Goal: Check status: Check status

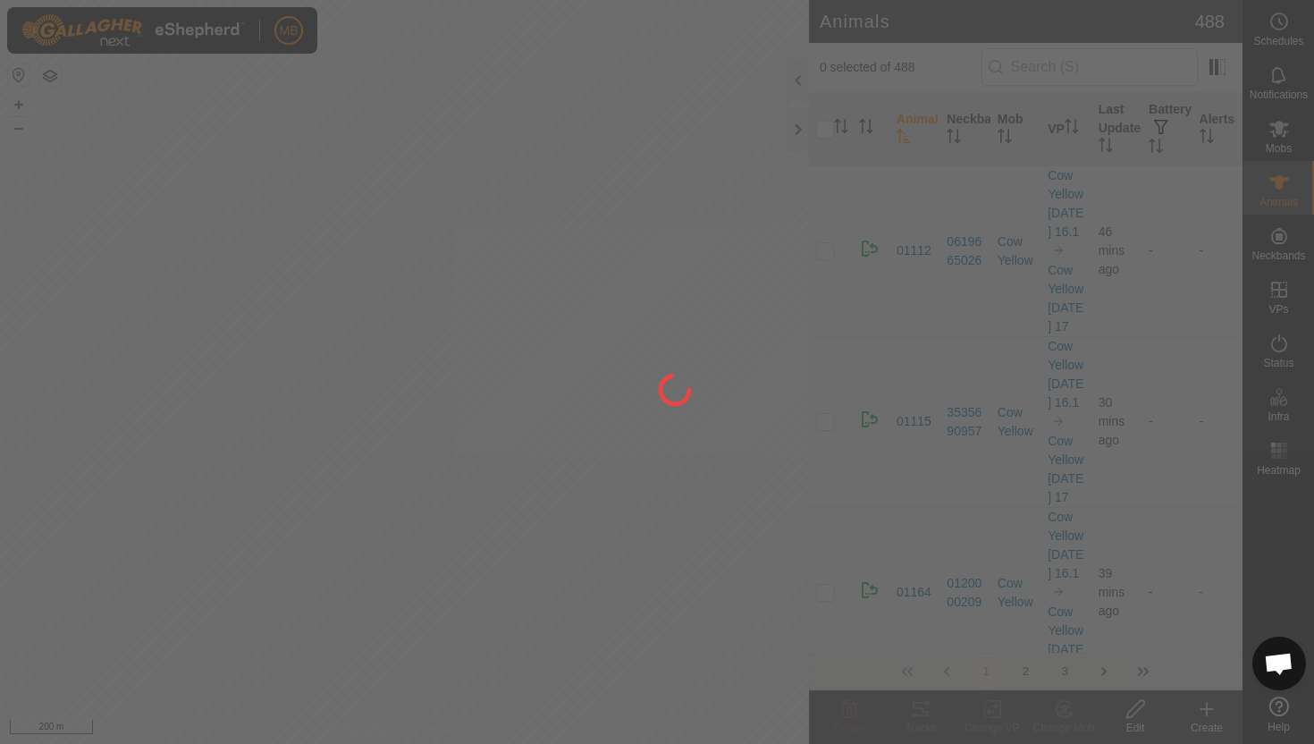
click at [1272, 347] on div at bounding box center [657, 372] width 1314 height 744
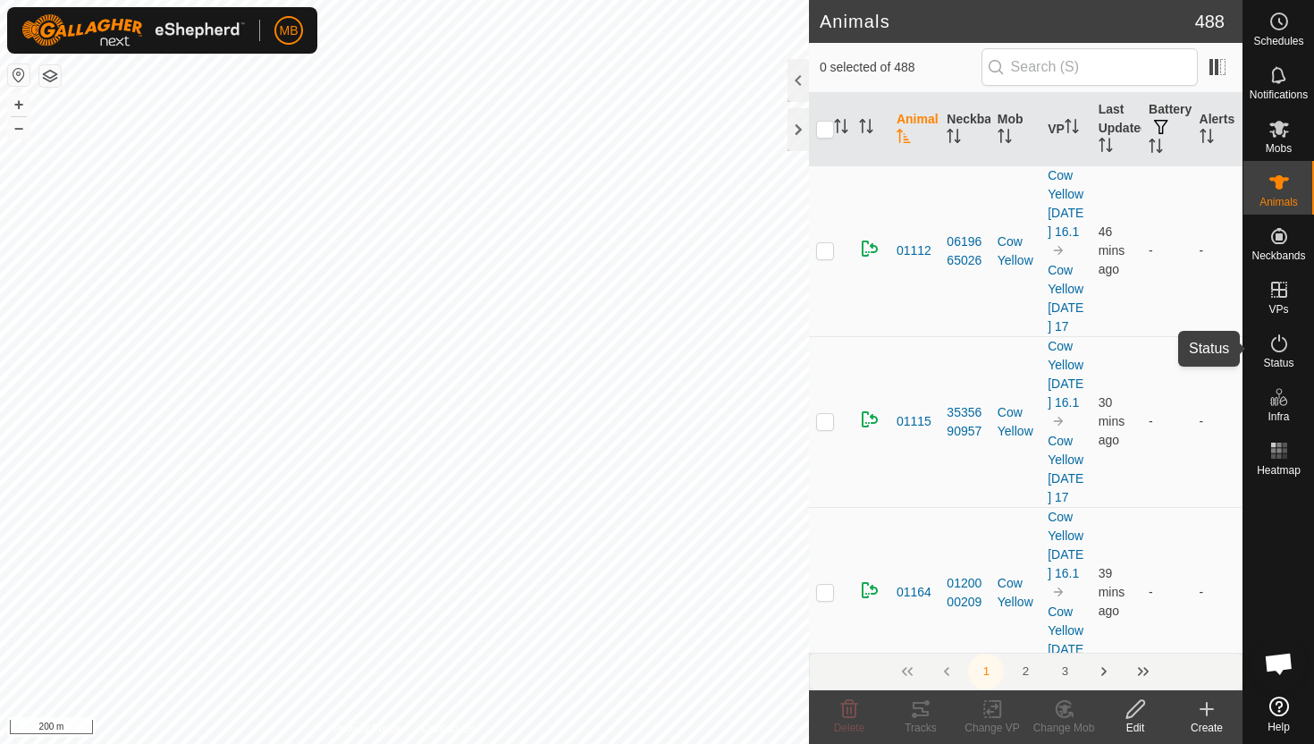
click at [1296, 356] on div "Status" at bounding box center [1279, 349] width 71 height 54
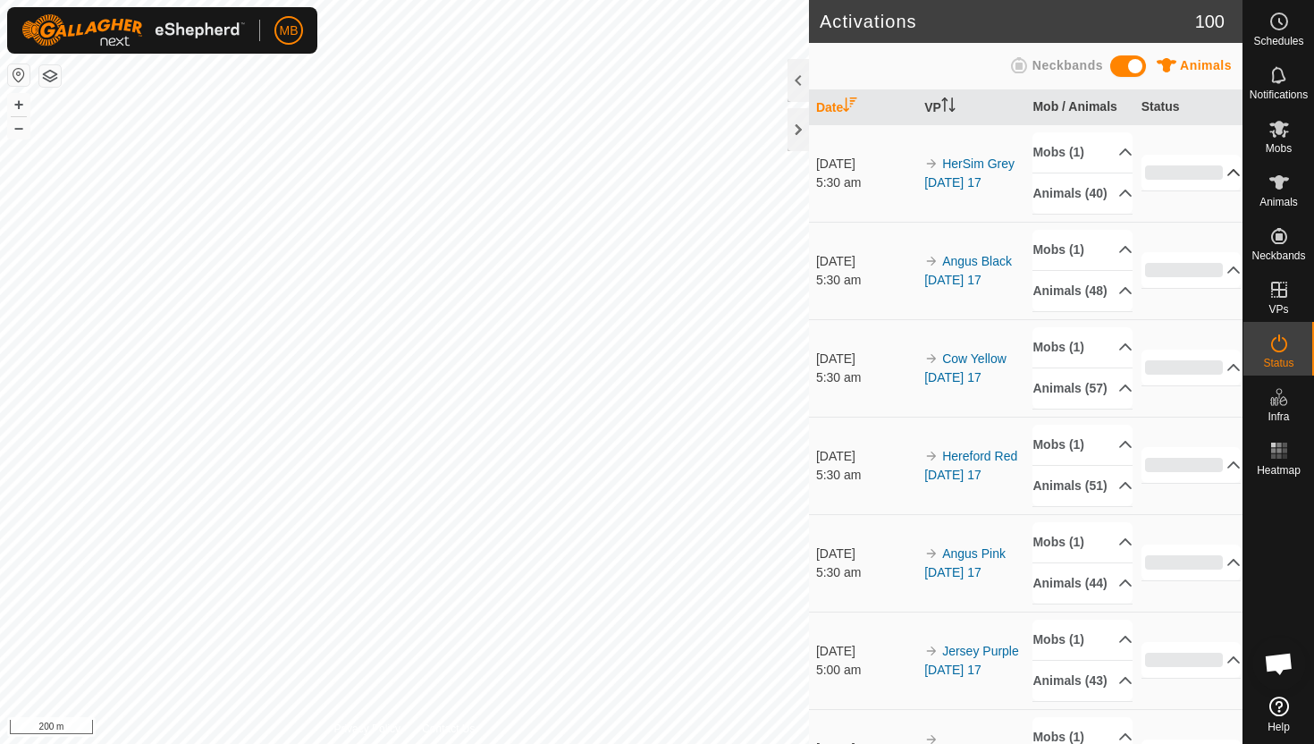
click at [1222, 181] on p-accordion-header "0%" at bounding box center [1192, 173] width 100 height 36
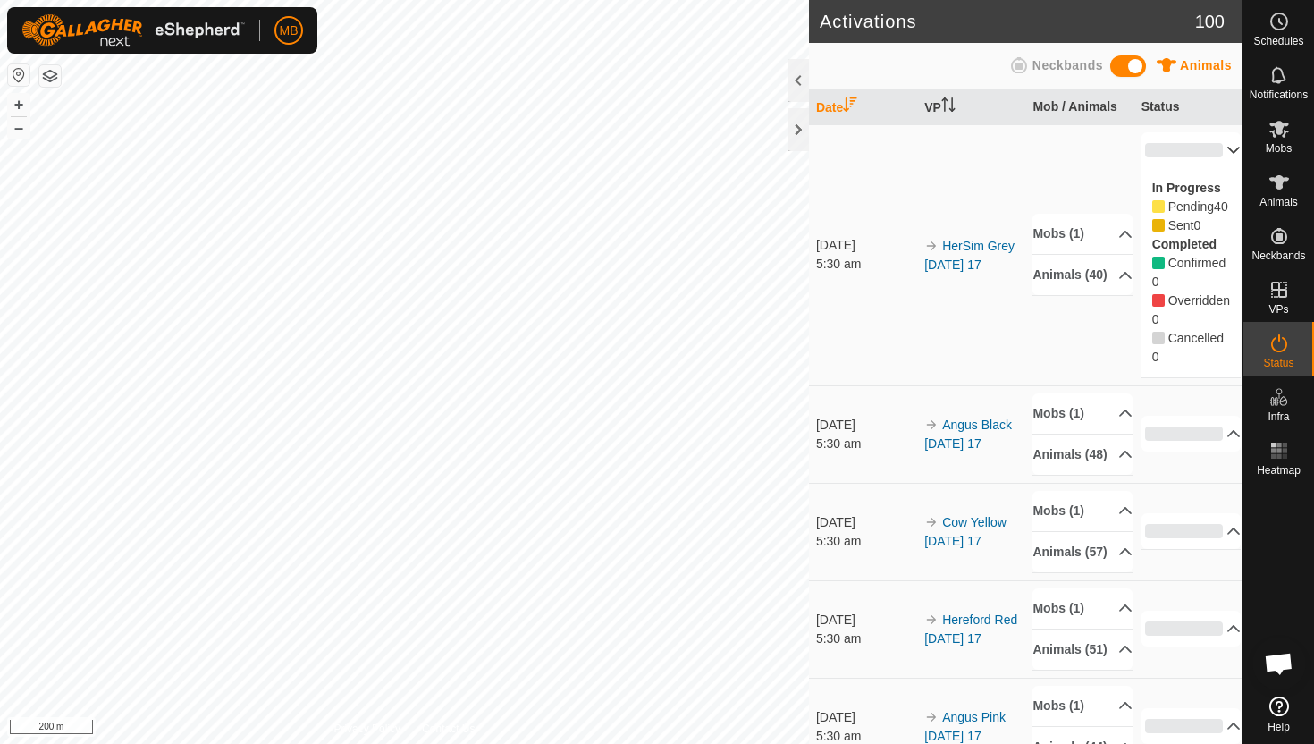
click at [1222, 146] on p-accordion-header "0%" at bounding box center [1192, 150] width 100 height 36
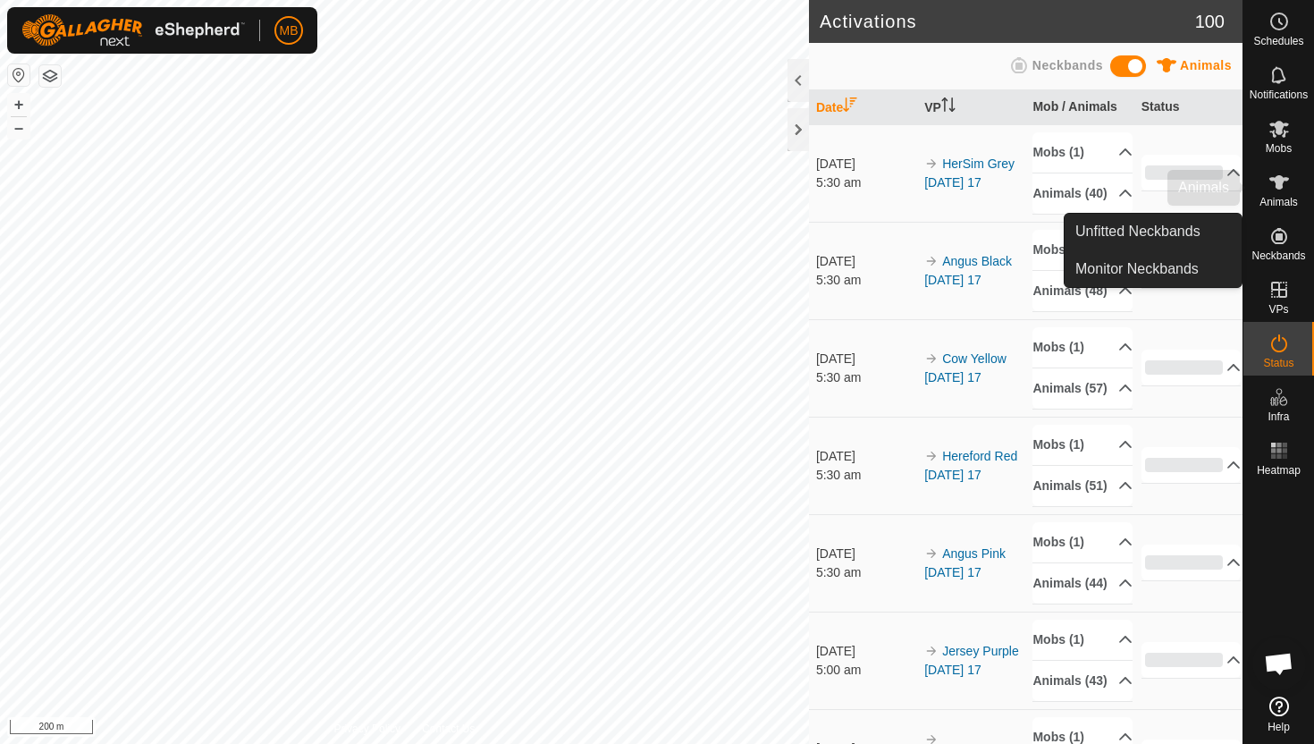
click at [1288, 190] on icon at bounding box center [1279, 182] width 21 height 21
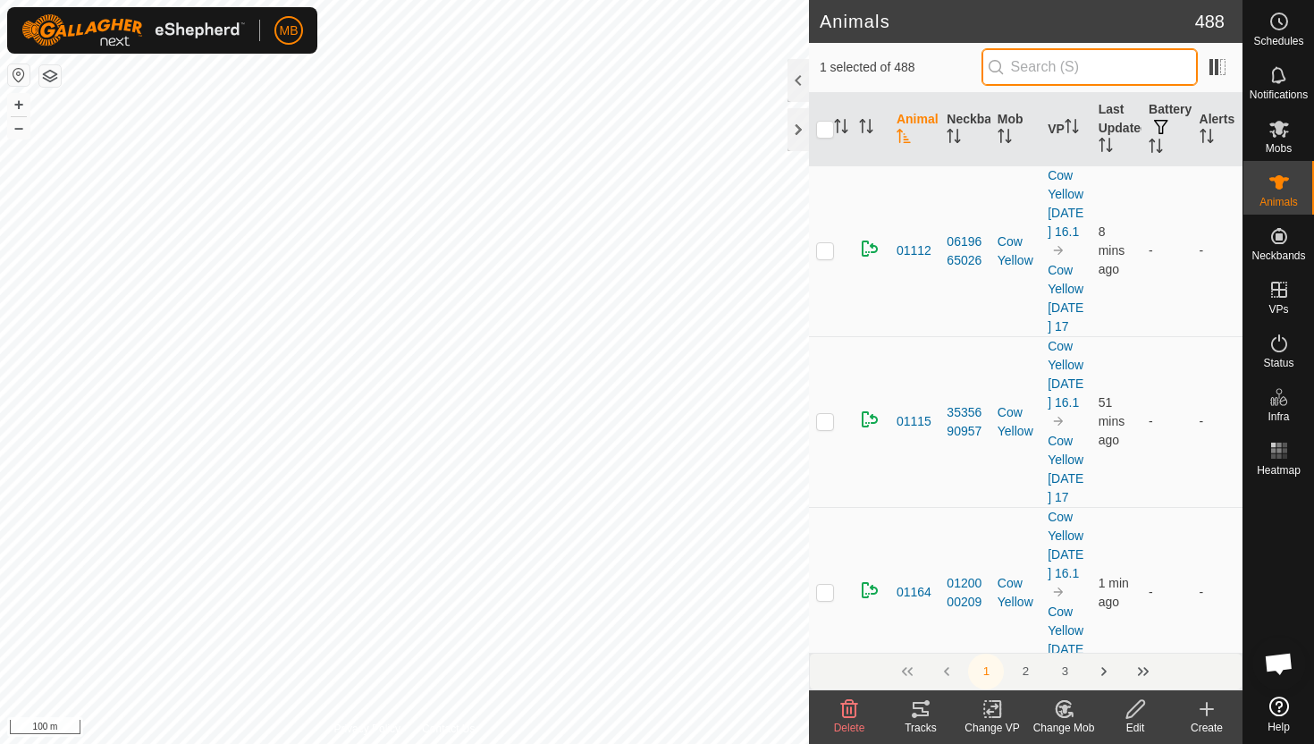
click at [1107, 66] on input "text" at bounding box center [1090, 67] width 216 height 38
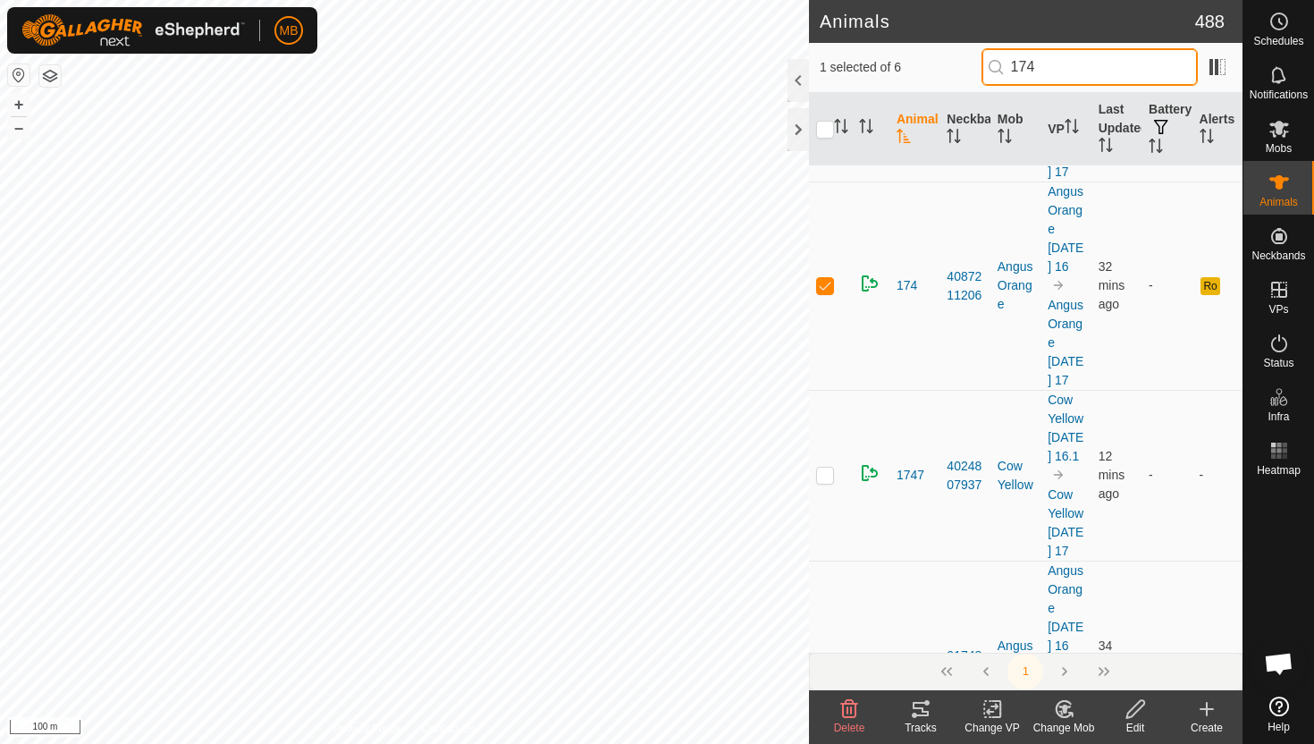
scroll to position [682, 0]
click at [1137, 39] on header "Animals 488" at bounding box center [1026, 21] width 434 height 43
click at [1113, 57] on input "174" at bounding box center [1090, 67] width 216 height 38
type input "1"
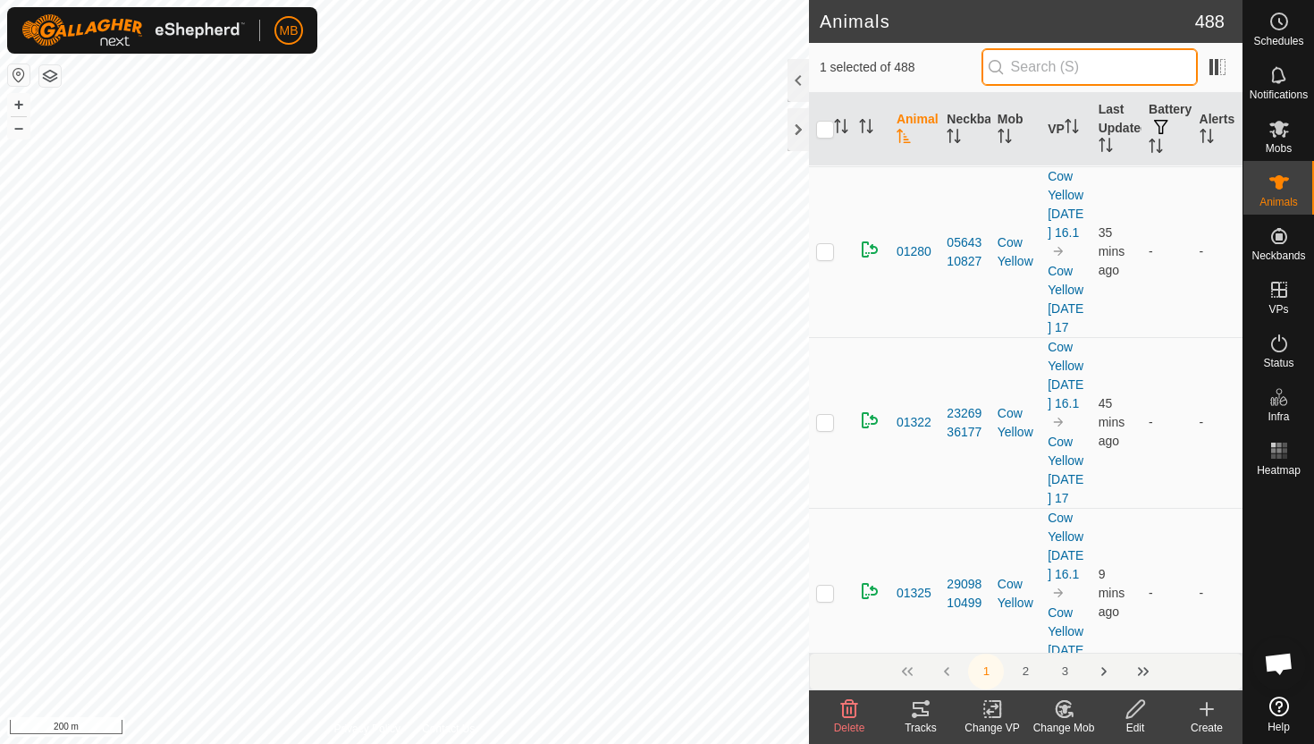
scroll to position [0, 0]
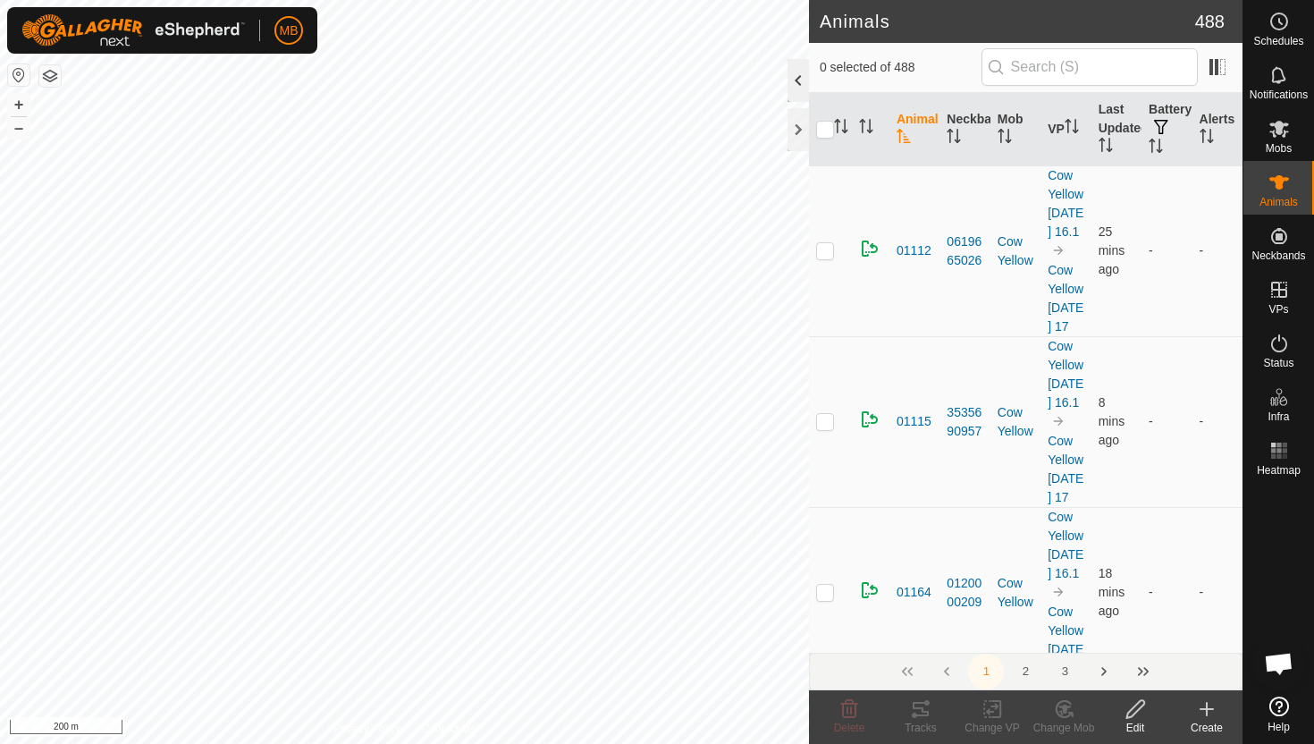
click at [792, 88] on div at bounding box center [798, 80] width 21 height 43
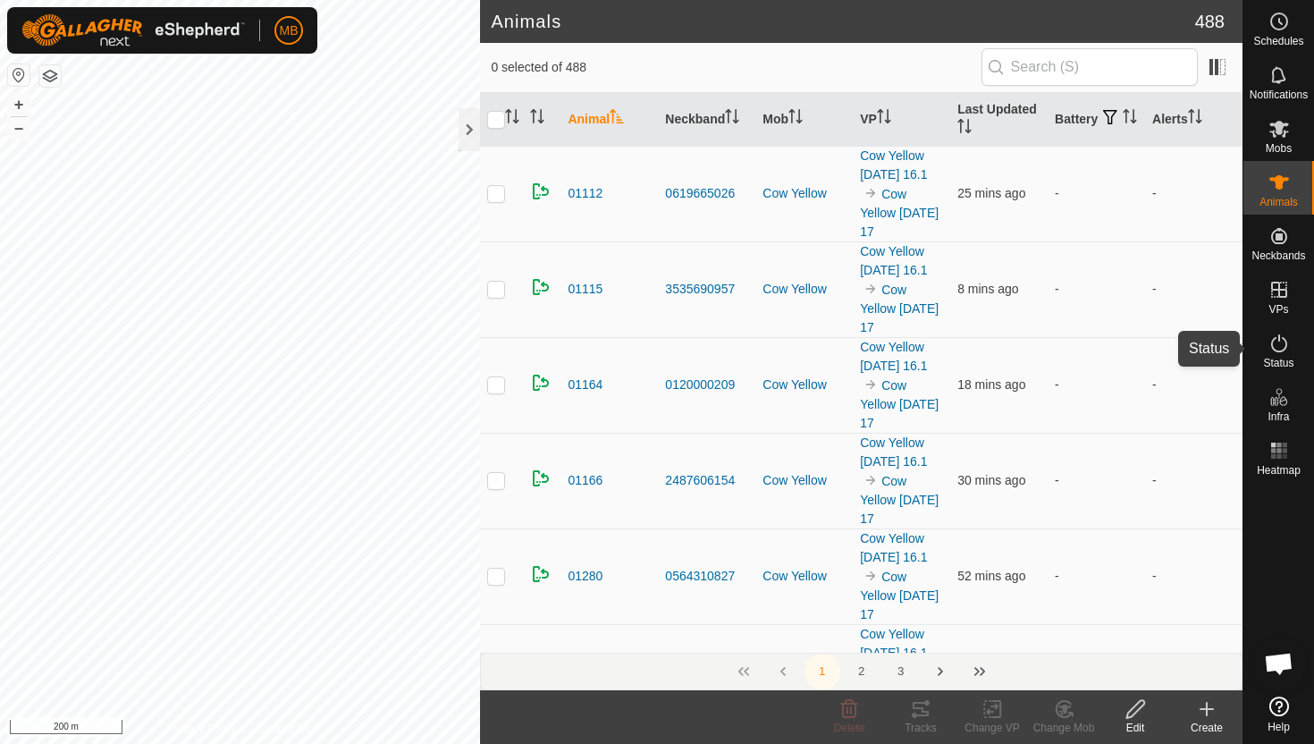
click at [1288, 354] on es-activation-svg-icon at bounding box center [1280, 343] width 32 height 29
